Goal: Task Accomplishment & Management: Use online tool/utility

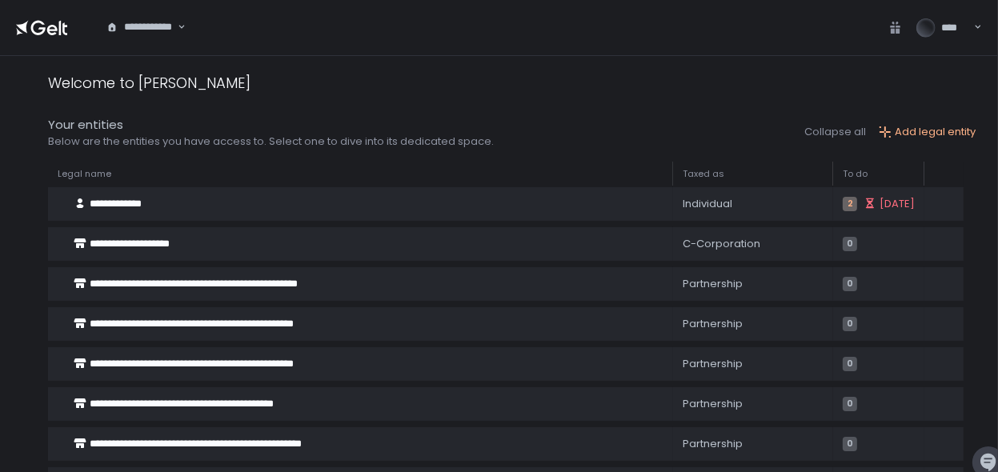
scroll to position [188, 0]
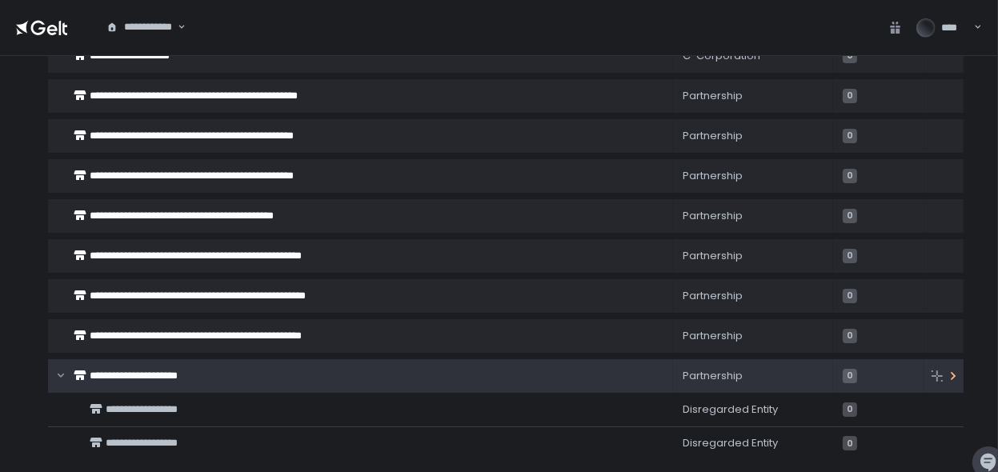
click at [270, 377] on div "**********" at bounding box center [343, 376] width 591 height 30
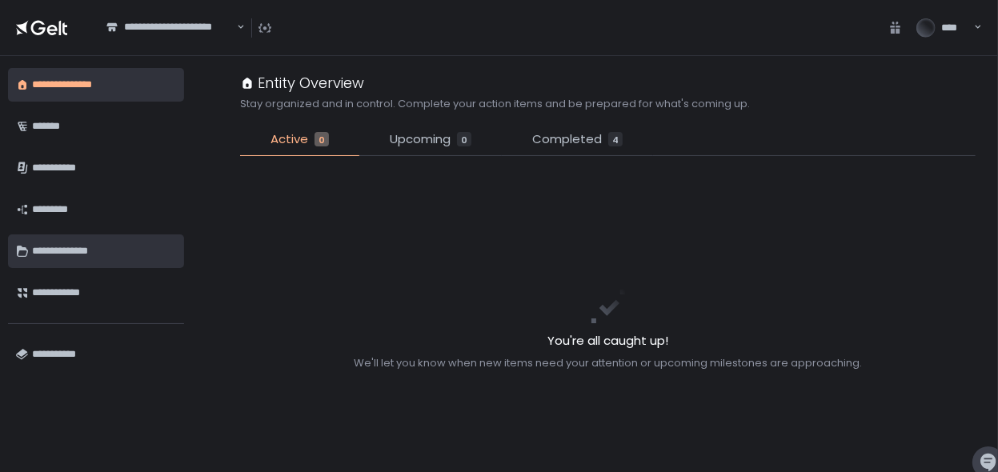
click at [101, 262] on div "**********" at bounding box center [104, 251] width 144 height 27
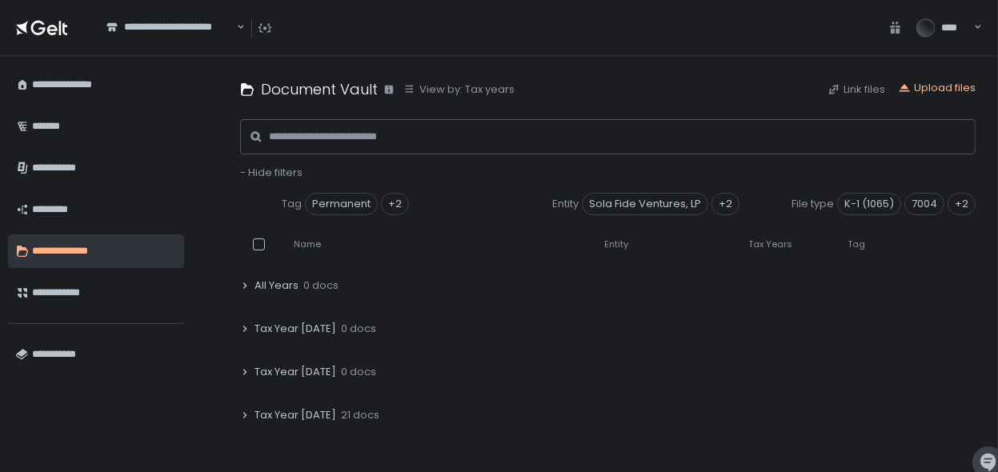
scroll to position [179, 0]
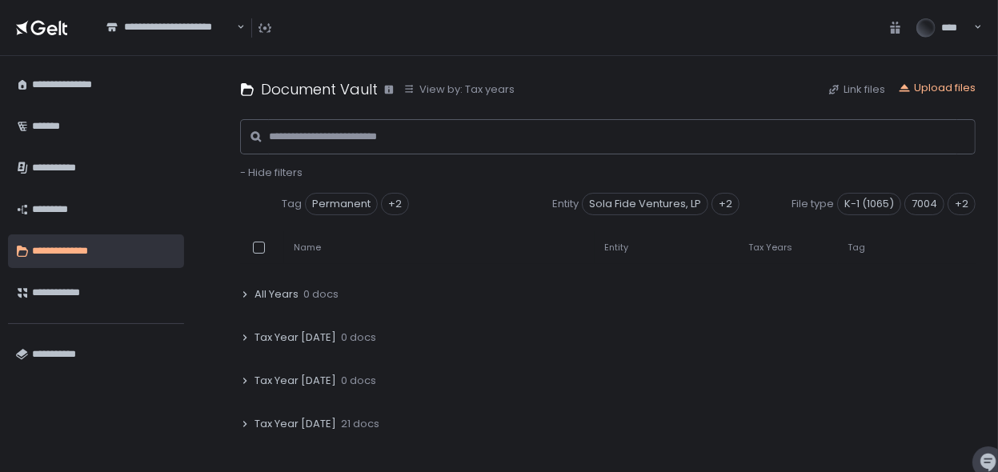
click at [272, 423] on span "Tax Year [DATE]" at bounding box center [296, 424] width 82 height 14
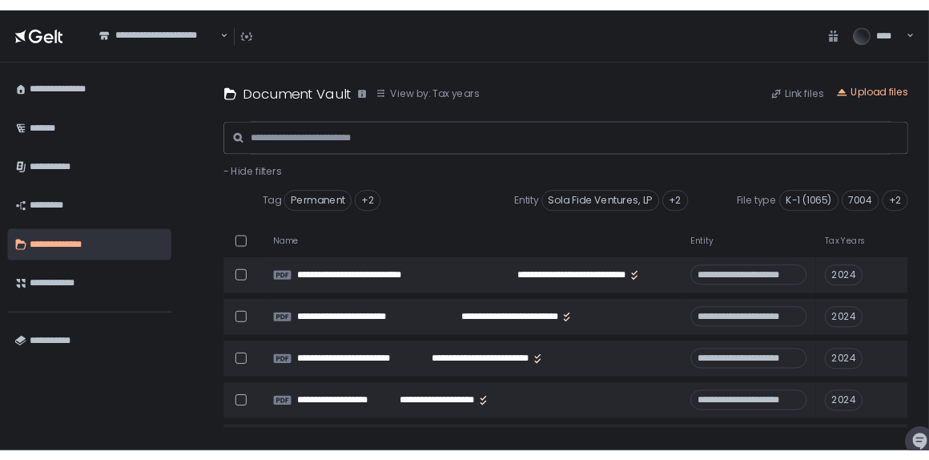
scroll to position [709, 0]
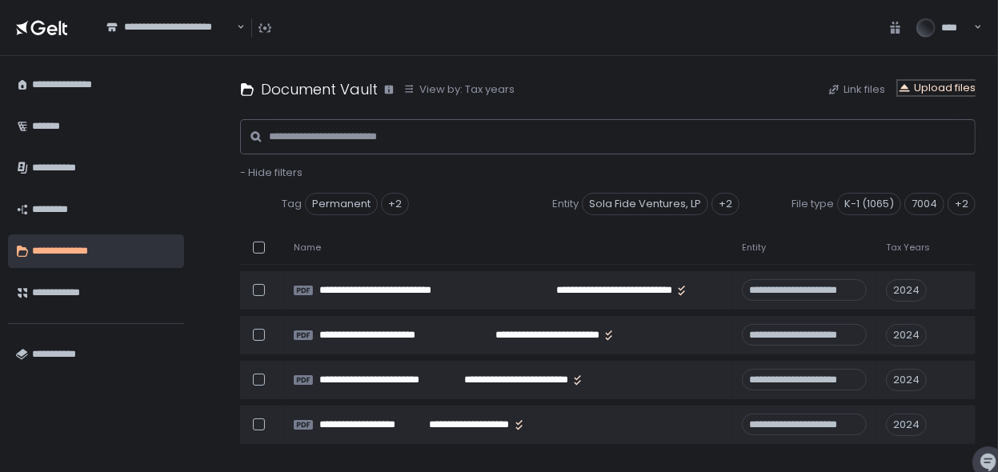
click at [933, 94] on div "Upload files" at bounding box center [937, 88] width 78 height 14
click at [925, 97] on div "Upload files" at bounding box center [937, 90] width 78 height 18
click at [921, 90] on div "Upload files" at bounding box center [937, 88] width 78 height 14
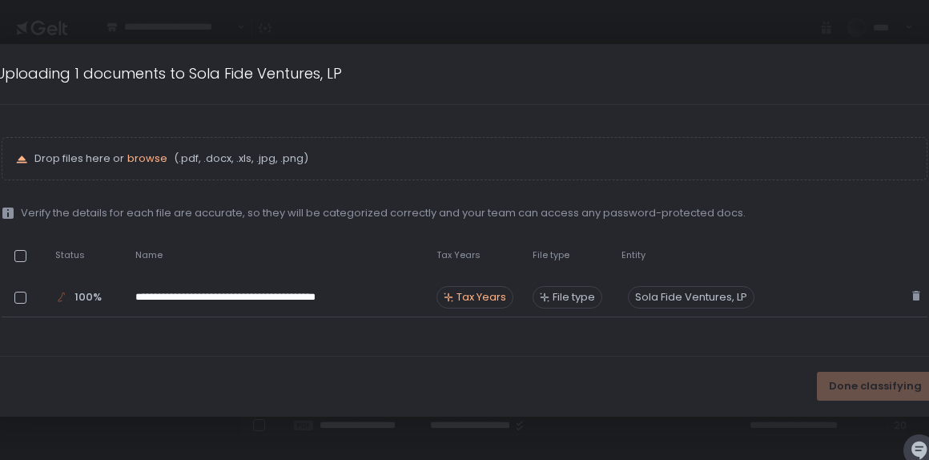
scroll to position [754, 0]
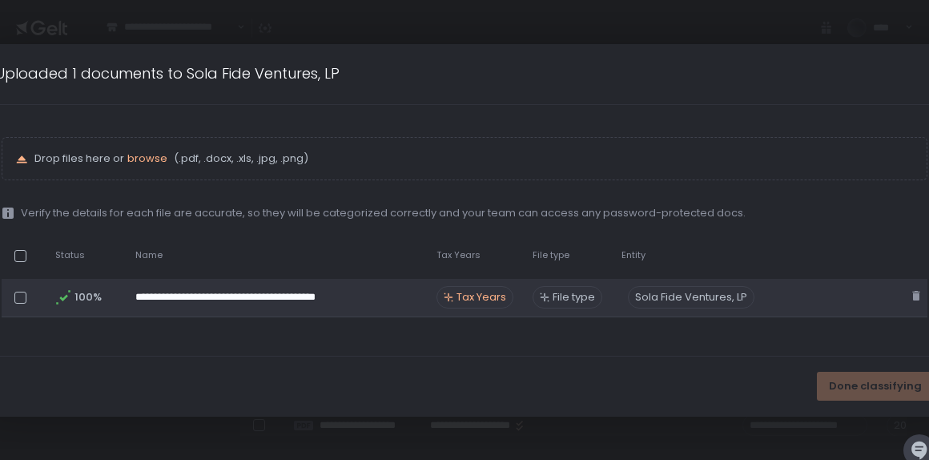
click at [494, 298] on span "Tax Years" at bounding box center [481, 297] width 50 height 14
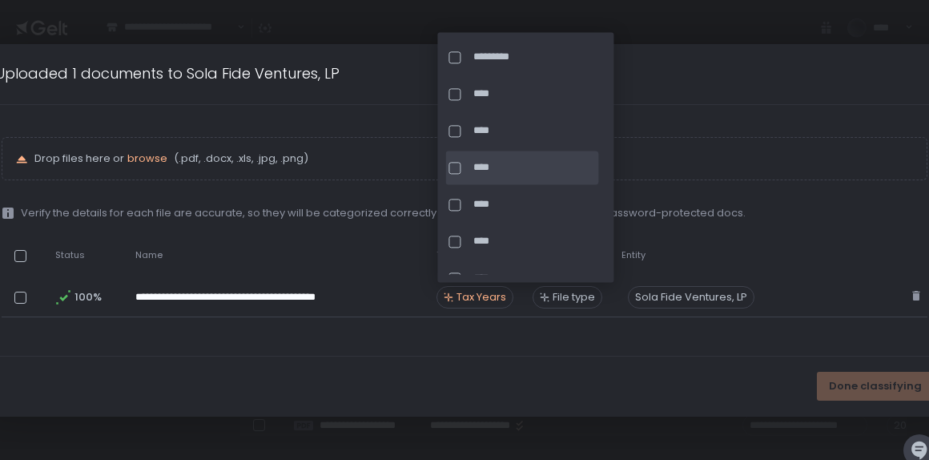
click at [466, 167] on div at bounding box center [457, 168] width 18 height 12
click at [771, 376] on div "Done classifying" at bounding box center [464, 386] width 970 height 60
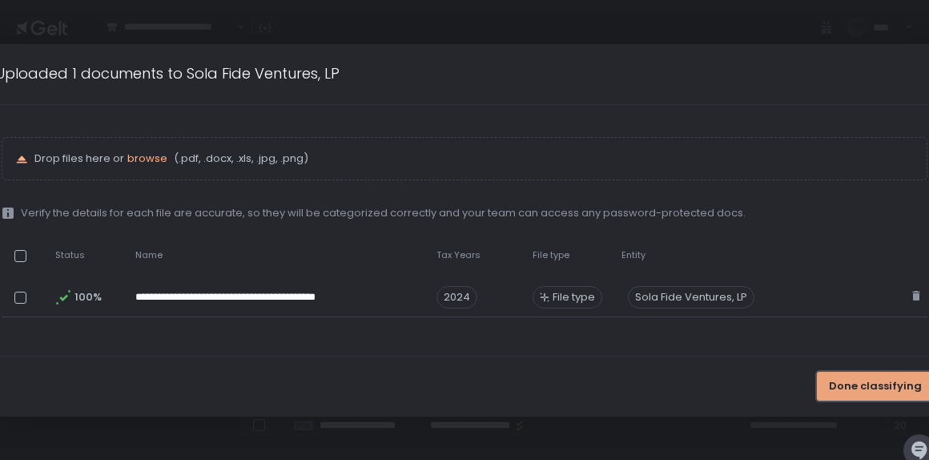
click at [851, 386] on span "Done classifying" at bounding box center [875, 386] width 93 height 14
